Goal: Task Accomplishment & Management: Manage account settings

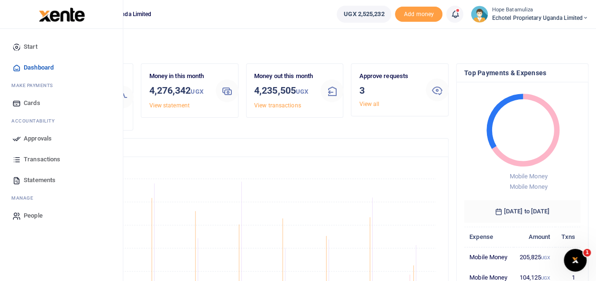
click at [39, 136] on span "Approvals" at bounding box center [38, 138] width 28 height 9
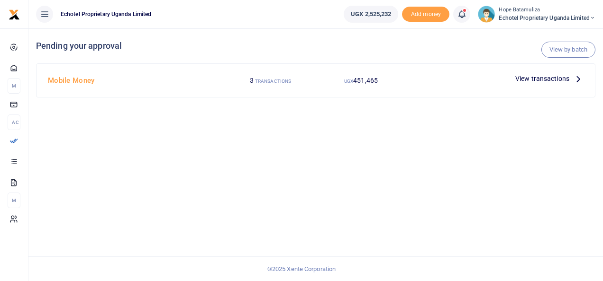
click at [574, 79] on icon at bounding box center [578, 78] width 10 height 10
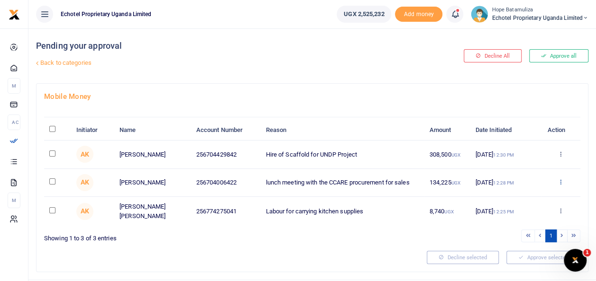
click at [559, 180] on icon at bounding box center [560, 182] width 6 height 7
click at [513, 214] on link "Decline" at bounding box center [525, 218] width 75 height 13
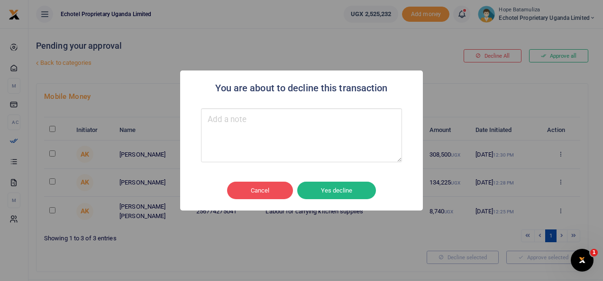
click at [260, 136] on textarea "Type your message here" at bounding box center [301, 135] width 201 height 54
type textarea "used office debit card"
click at [353, 191] on button "Yes decline" at bounding box center [336, 191] width 79 height 18
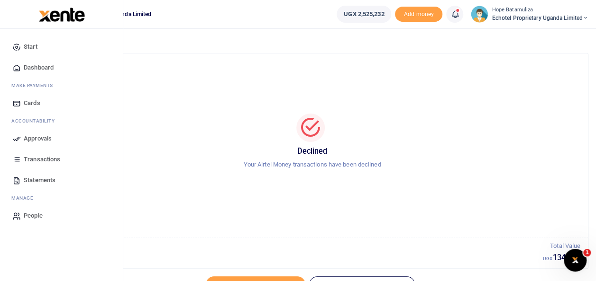
click at [35, 137] on span "Approvals" at bounding box center [38, 138] width 28 height 9
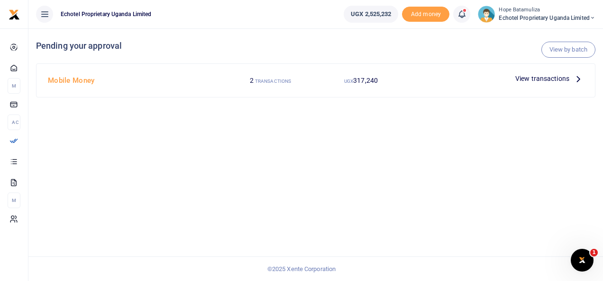
click at [575, 79] on icon at bounding box center [578, 78] width 10 height 10
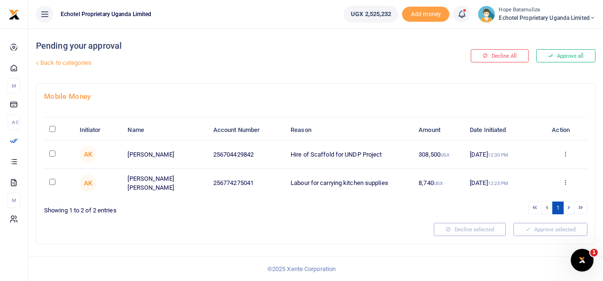
click at [52, 151] on input "checkbox" at bounding box center [52, 154] width 6 height 6
checkbox input "true"
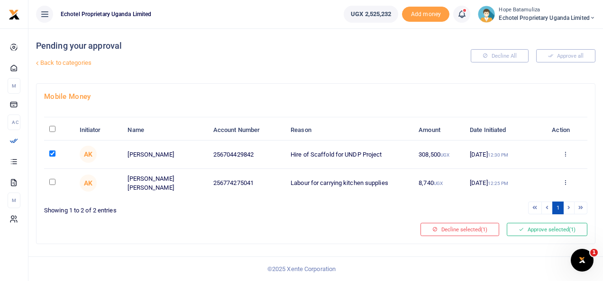
click at [51, 181] on input "checkbox" at bounding box center [52, 182] width 6 height 6
checkbox input "true"
click at [551, 228] on button "Approve selected (2)" at bounding box center [546, 229] width 81 height 13
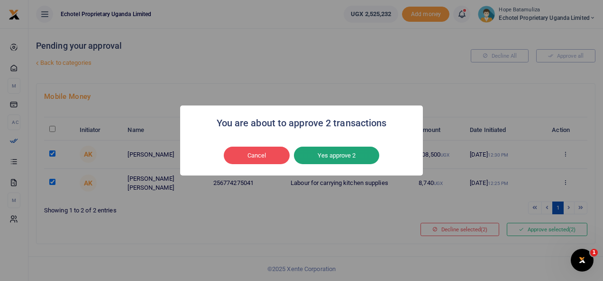
click at [336, 153] on button "Yes approve 2" at bounding box center [336, 156] width 85 height 18
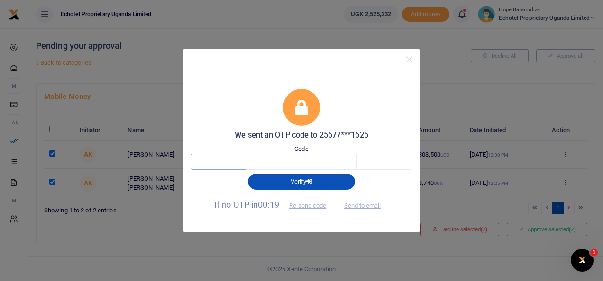
click at [224, 168] on input "text" at bounding box center [217, 162] width 55 height 16
type input "9"
type input "3"
type input "0"
type input "5"
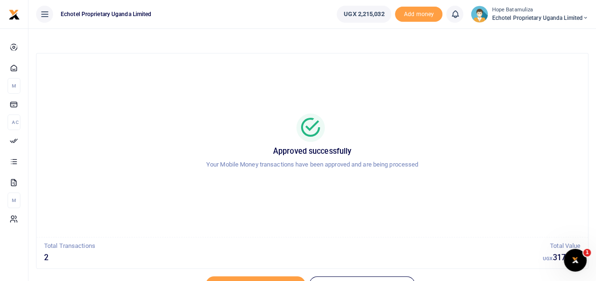
click at [586, 17] on icon at bounding box center [585, 18] width 6 height 7
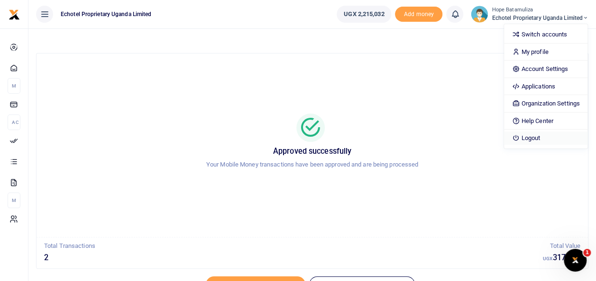
click at [547, 139] on link "Logout" at bounding box center [545, 138] width 83 height 13
